Goal: Obtain resource: Download file/media

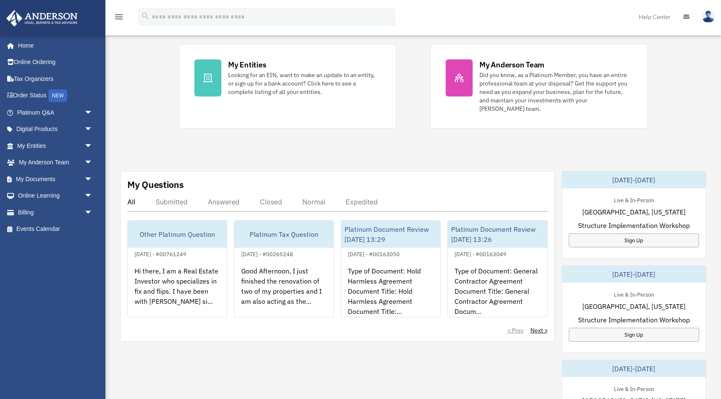
scroll to position [181, 0]
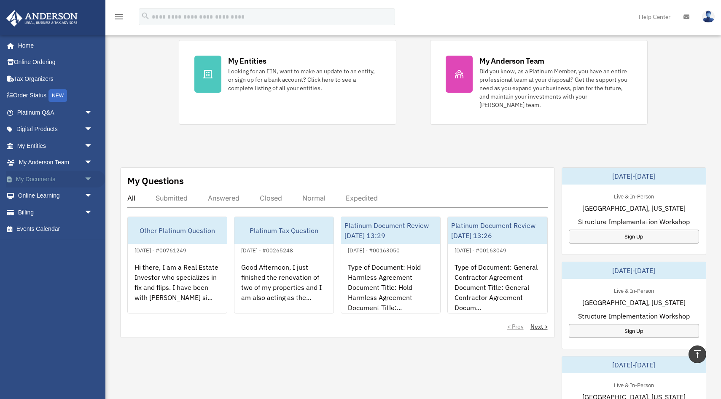
click at [38, 182] on link "My Documents arrow_drop_down" at bounding box center [56, 179] width 100 height 17
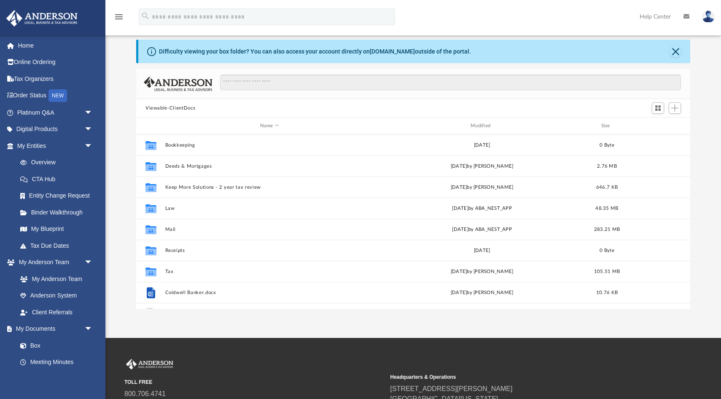
scroll to position [30, 0]
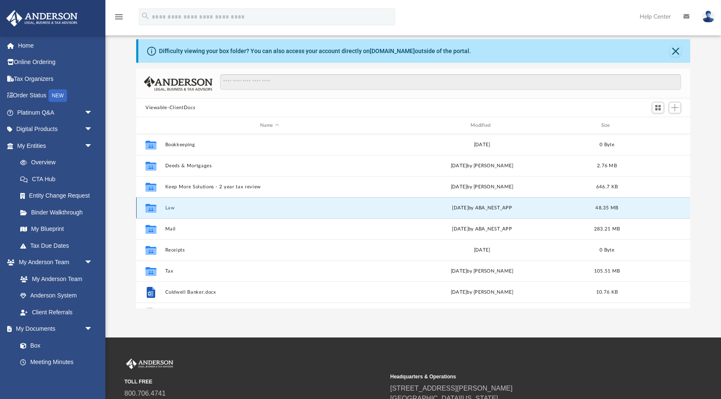
click at [174, 207] on button "Law" at bounding box center [269, 207] width 209 height 5
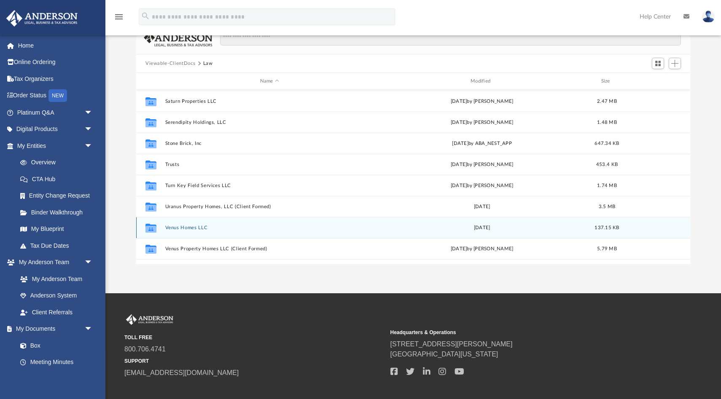
scroll to position [268, 0]
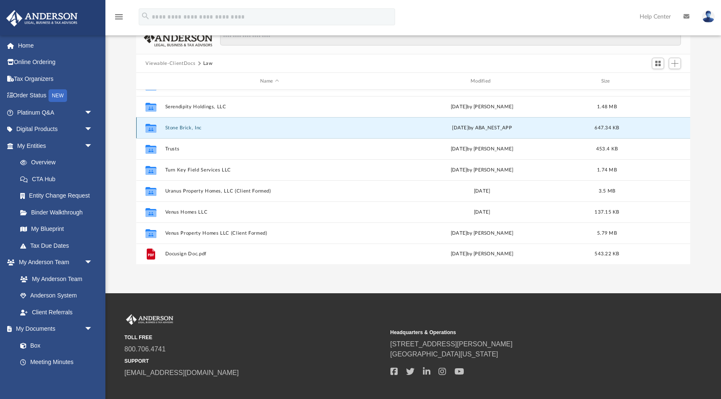
click at [178, 127] on button "Stone Brick, Inc" at bounding box center [269, 127] width 209 height 5
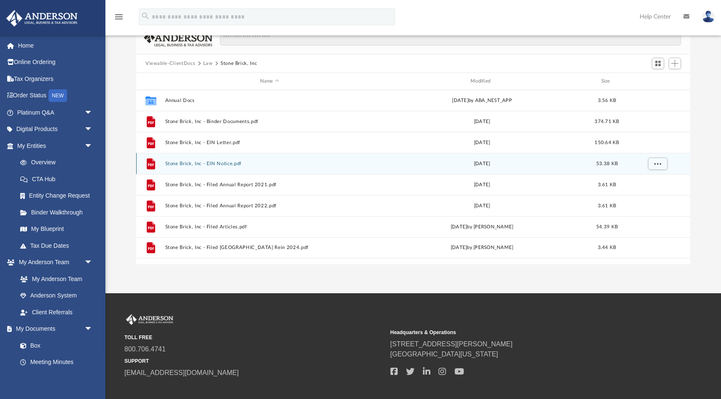
click at [200, 164] on button "Stone Brick, Inc - EIN Notice.pdf" at bounding box center [269, 163] width 209 height 5
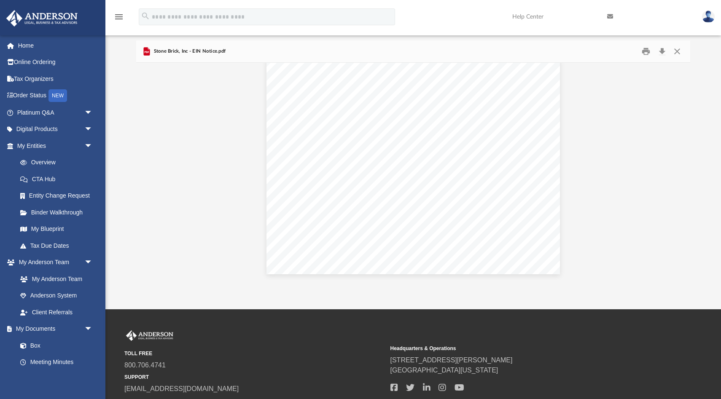
scroll to position [65, 0]
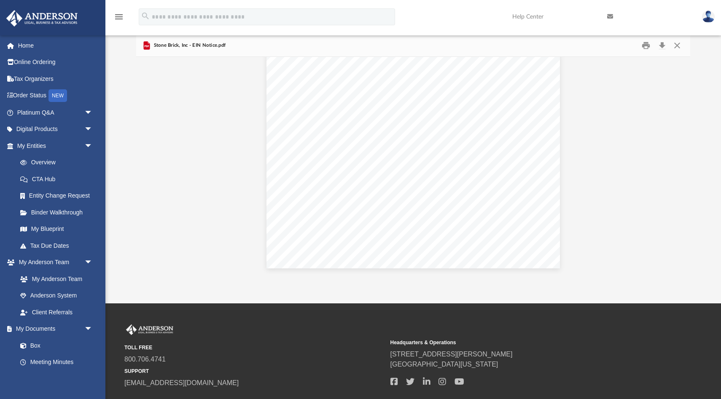
click at [710, 19] on img at bounding box center [708, 17] width 13 height 12
click at [555, 76] on link "Logout" at bounding box center [582, 73] width 84 height 17
